Goal: Information Seeking & Learning: Check status

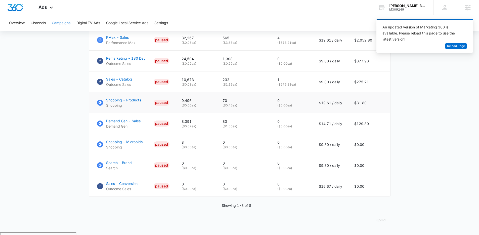
scroll to position [250, 0]
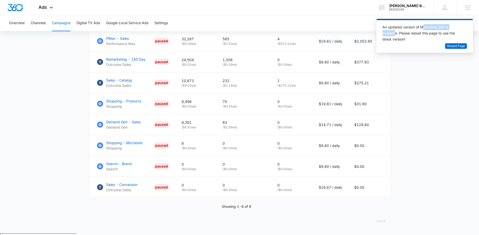
drag, startPoint x: 423, startPoint y: 26, endPoint x: 395, endPoint y: 33, distance: 28.8
click at [215, 33] on div "An updated version of Marketing 360 is available. Please reload this page to us…" at bounding box center [421, 33] width 78 height 18
click at [215, 24] on div "An updated version of Marketing 360 is available. Please reload this page to us…" at bounding box center [421, 33] width 78 height 18
click at [136, 9] on div "Ads Apps Reputation Websites Forms CRM Email Social Shop Payments POS Content A…" at bounding box center [239, 7] width 479 height 15
click at [215, 46] on span "Reload Page" at bounding box center [456, 46] width 18 height 5
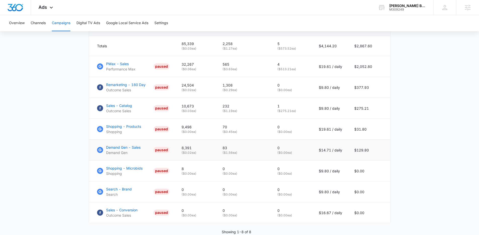
scroll to position [226, 0]
click at [122, 108] on p "Sales - Catalog" at bounding box center [119, 104] width 26 height 5
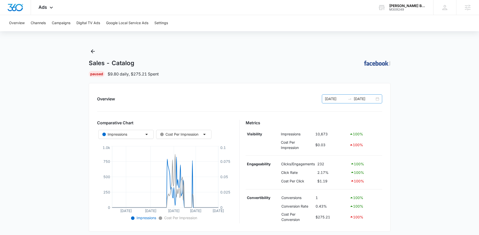
click at [378, 98] on div "04/01/2025 09/08/2025" at bounding box center [352, 98] width 60 height 9
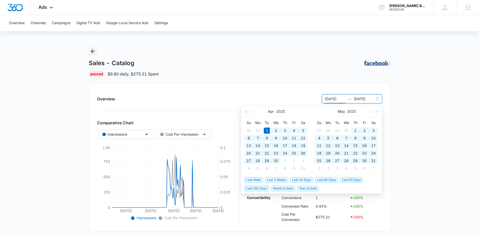
drag, startPoint x: 83, startPoint y: 48, endPoint x: 89, endPoint y: 50, distance: 6.5
click at [83, 48] on main "Sales - Catalog | Paused $9.80 daily , $275.21 Spent Overview 04/01/2025 09/08/…" at bounding box center [239, 198] width 479 height 302
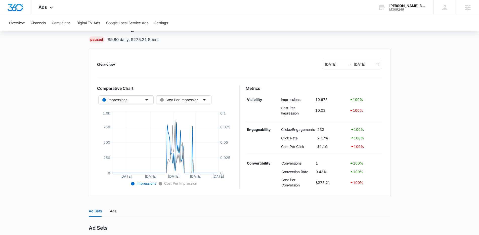
scroll to position [19, 0]
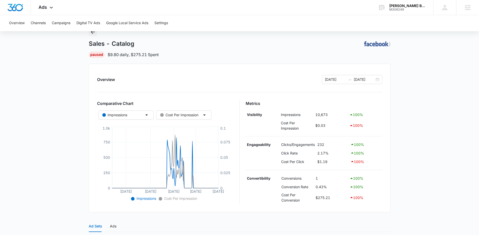
click at [91, 33] on icon "Back" at bounding box center [93, 32] width 4 height 4
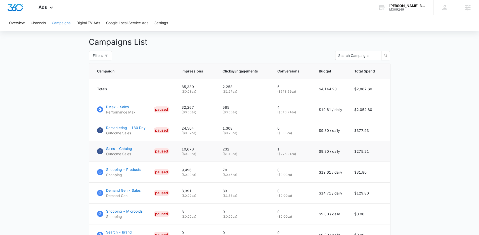
scroll to position [189, 0]
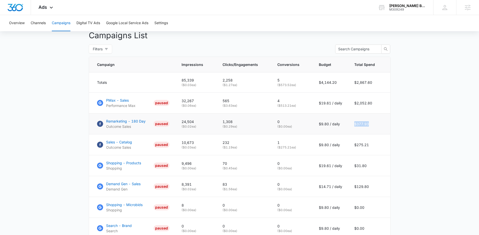
drag, startPoint x: 369, startPoint y: 129, endPoint x: 354, endPoint y: 126, distance: 15.1
click at [354, 126] on td "$377.93" at bounding box center [369, 123] width 42 height 21
drag, startPoint x: 204, startPoint y: 124, endPoint x: 178, endPoint y: 126, distance: 26.7
click at [178, 126] on td "24,504 ( $0.02 ea)" at bounding box center [195, 123] width 41 height 21
drag, startPoint x: 378, startPoint y: 104, endPoint x: 352, endPoint y: 107, distance: 26.0
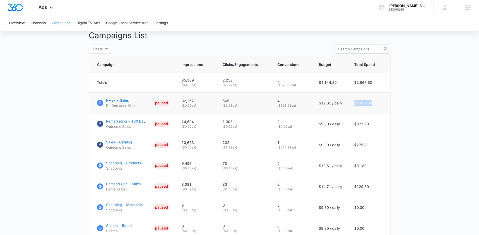
click at [352, 107] on td "$2,052.80" at bounding box center [369, 102] width 42 height 21
click at [365, 107] on td "$2,052.80" at bounding box center [369, 102] width 42 height 21
drag, startPoint x: 371, startPoint y: 107, endPoint x: 324, endPoint y: 106, distance: 47.2
click at [324, 106] on tr "PMax - Sales Performance Max PAUSED 32,267 ( $0.06 ea) 565 ( $3.63 ea) 4 ( $513…" at bounding box center [239, 102] width 301 height 21
click at [191, 108] on p "( $0.06 ea)" at bounding box center [195, 105] width 29 height 5
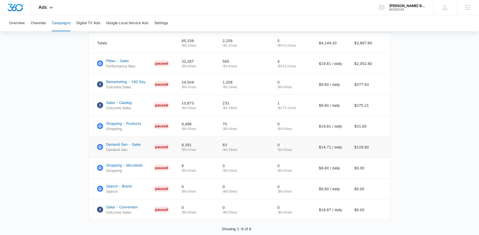
scroll to position [235, 0]
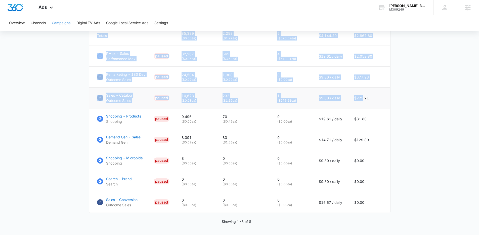
drag, startPoint x: 91, startPoint y: 93, endPoint x: 380, endPoint y: 104, distance: 289.4
click at [363, 103] on main "Campaigns Filters 04/01/2025 09/08/2025 Overall Results Impressions 85.3k 21.76…" at bounding box center [239, 30] width 479 height 436
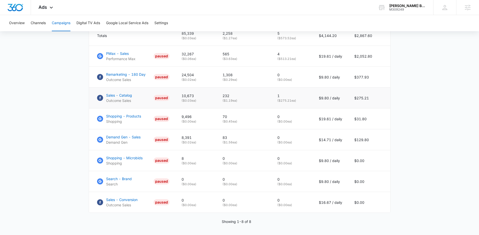
click at [385, 105] on td "$275.21" at bounding box center [369, 97] width 42 height 21
drag, startPoint x: 375, startPoint y: 104, endPoint x: 92, endPoint y: 107, distance: 283.6
click at [92, 107] on tr "Sales - Catalog Outcome Sales PAUSED 10,673 ( $0.03 ea) 232 ( $1.19 ea) 1 ( $27…" at bounding box center [239, 97] width 301 height 21
click at [280, 98] on p "1" at bounding box center [291, 95] width 29 height 5
drag, startPoint x: 299, startPoint y: 106, endPoint x: 274, endPoint y: 101, distance: 25.5
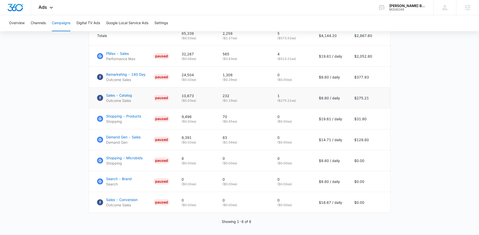
click at [274, 101] on td "1 ( $275.21 ea)" at bounding box center [291, 97] width 41 height 21
click at [297, 98] on p "1" at bounding box center [291, 95] width 29 height 5
drag, startPoint x: 298, startPoint y: 106, endPoint x: 276, endPoint y: 100, distance: 22.8
click at [276, 100] on td "1 ( $275.21 ea)" at bounding box center [291, 97] width 41 height 21
drag, startPoint x: 379, startPoint y: 101, endPoint x: 353, endPoint y: 103, distance: 25.2
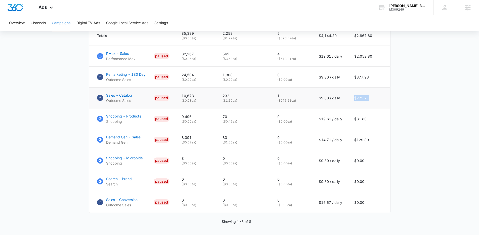
click at [353, 103] on td "$275.21" at bounding box center [369, 97] width 42 height 21
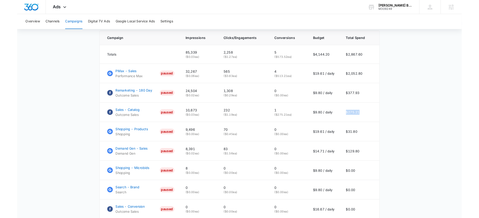
scroll to position [217, 0]
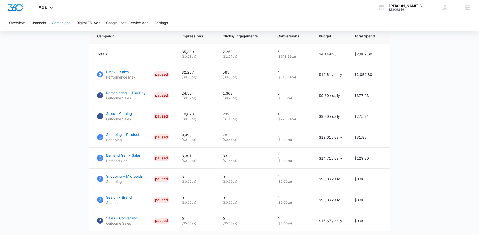
click at [406, 129] on main "Campaigns Filters 04/01/2025 09/08/2025 Overall Results Impressions 85.3k 21.76…" at bounding box center [239, 48] width 479 height 436
click at [50, 9] on icon at bounding box center [51, 9] width 6 height 6
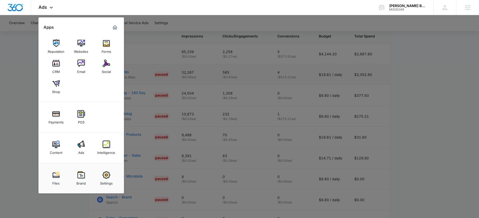
click at [158, 73] on div at bounding box center [239, 109] width 479 height 218
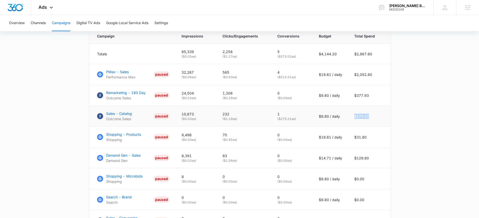
drag, startPoint x: 373, startPoint y: 121, endPoint x: 352, endPoint y: 120, distance: 20.6
click at [352, 120] on td "$275.21" at bounding box center [369, 116] width 42 height 21
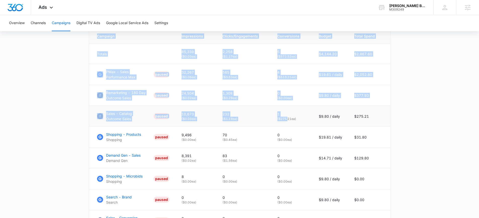
drag, startPoint x: 78, startPoint y: 118, endPoint x: 288, endPoint y: 122, distance: 210.1
click at [288, 122] on main "Campaigns Filters 04/01/2025 09/08/2025 Overall Results Impressions 85.3k 21.76…" at bounding box center [239, 48] width 479 height 436
click at [288, 121] on p "( $275.21 ea)" at bounding box center [291, 119] width 29 height 5
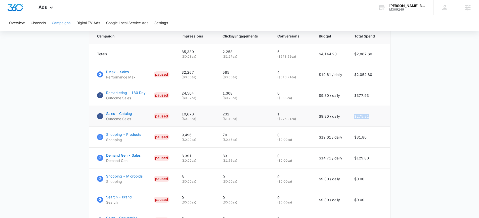
drag, startPoint x: 373, startPoint y: 118, endPoint x: 349, endPoint y: 120, distance: 23.3
click at [349, 120] on td "$275.21" at bounding box center [369, 116] width 42 height 21
click at [373, 123] on td "$275.21" at bounding box center [369, 116] width 42 height 21
drag, startPoint x: 373, startPoint y: 121, endPoint x: 354, endPoint y: 121, distance: 19.6
click at [354, 121] on td "$275.21" at bounding box center [369, 116] width 42 height 21
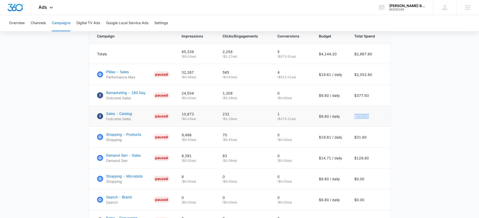
click at [360, 117] on td "$275.21" at bounding box center [369, 116] width 42 height 21
drag, startPoint x: 293, startPoint y: 123, endPoint x: 273, endPoint y: 117, distance: 20.5
click at [273, 117] on td "1 ( $275.21 ea)" at bounding box center [291, 116] width 41 height 21
click at [375, 110] on td "$275.21" at bounding box center [369, 116] width 42 height 21
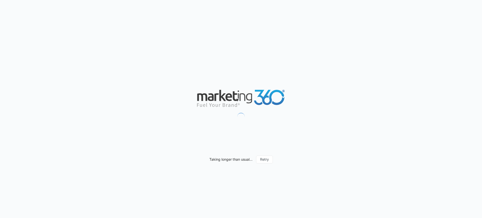
drag, startPoint x: 177, startPoint y: 105, endPoint x: 241, endPoint y: 99, distance: 64.1
click at [205, 118] on div "Taking longer than usual... Retry" at bounding box center [241, 109] width 482 height 218
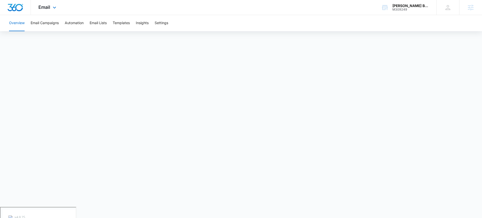
click at [56, 4] on div "Email Apps Reputation Websites Forms CRM Email Social Shop Payments POS Content…" at bounding box center [48, 7] width 34 height 15
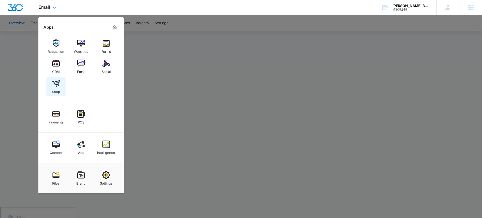
click at [55, 87] on div "Shop" at bounding box center [56, 90] width 8 height 7
